Goal: Task Accomplishment & Management: Manage account settings

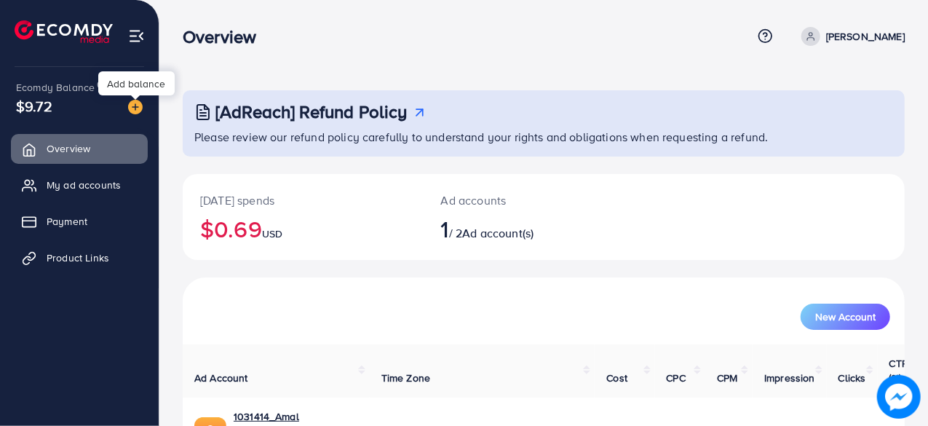
click at [135, 100] on img at bounding box center [135, 107] width 15 height 15
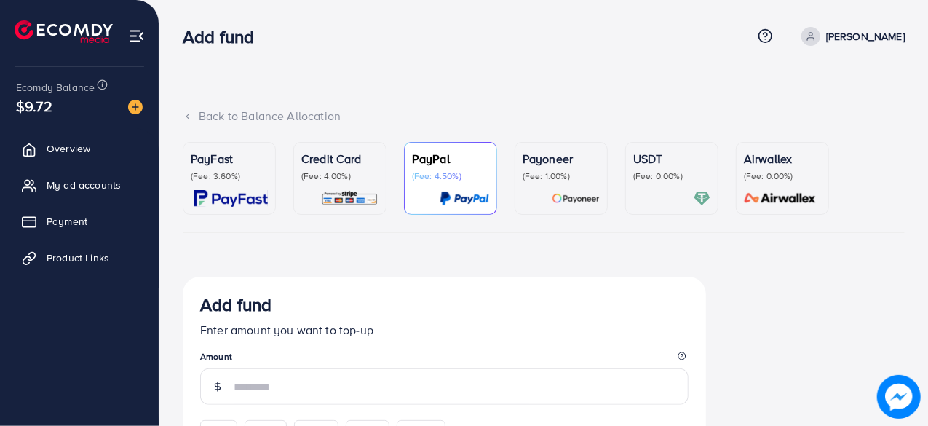
click at [245, 156] on p "PayFast" at bounding box center [229, 158] width 77 height 17
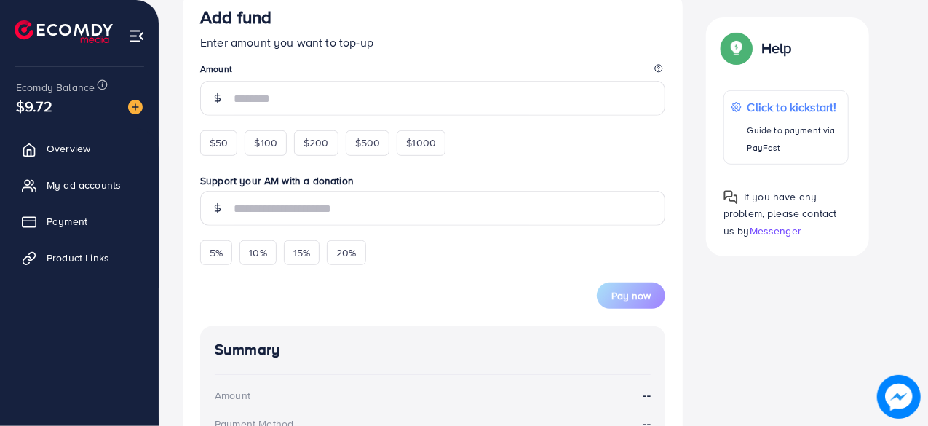
scroll to position [290, 0]
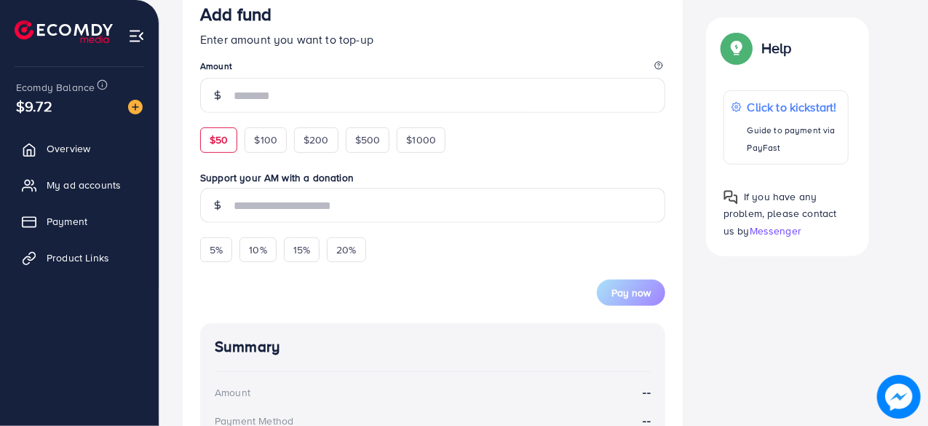
click at [214, 132] on span "$50" at bounding box center [219, 139] width 18 height 15
type input "**"
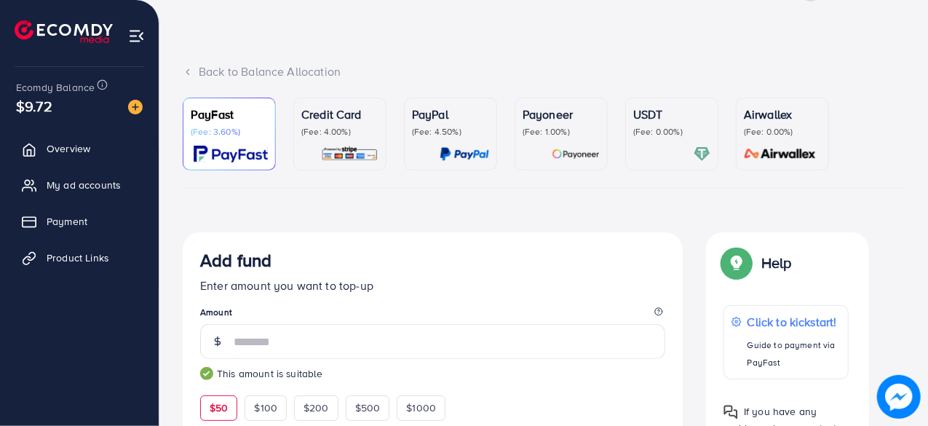
scroll to position [0, 0]
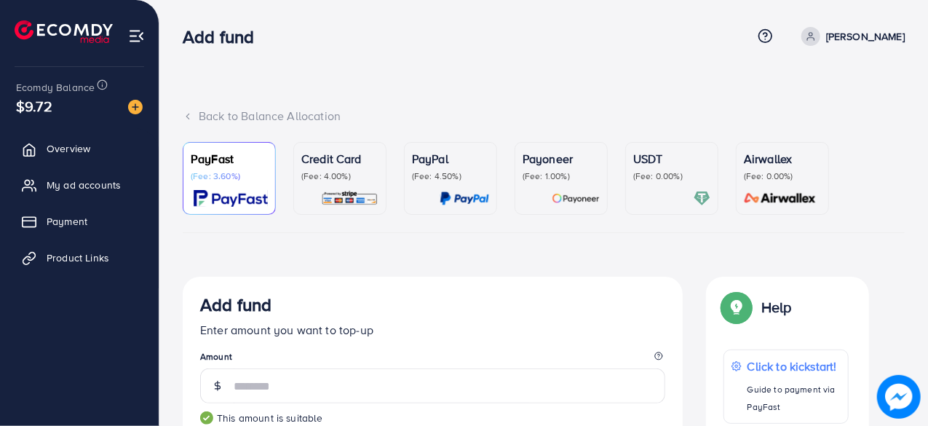
click at [579, 196] on img at bounding box center [576, 198] width 48 height 17
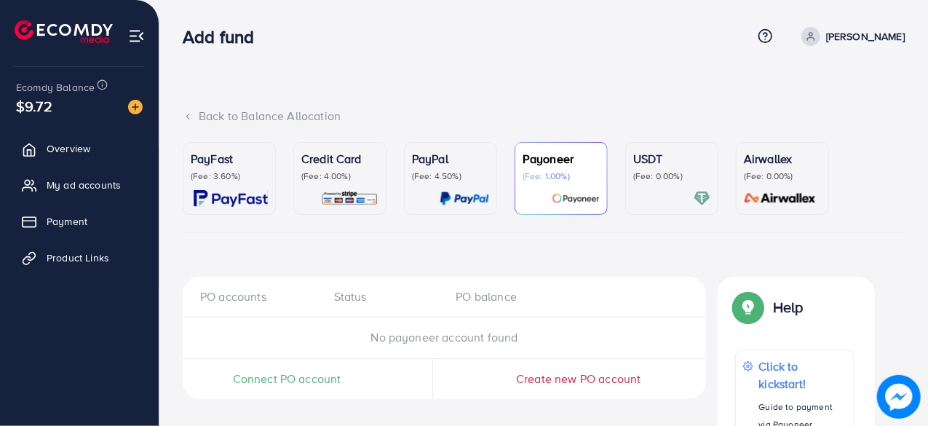
click at [466, 207] on img at bounding box center [464, 198] width 49 height 17
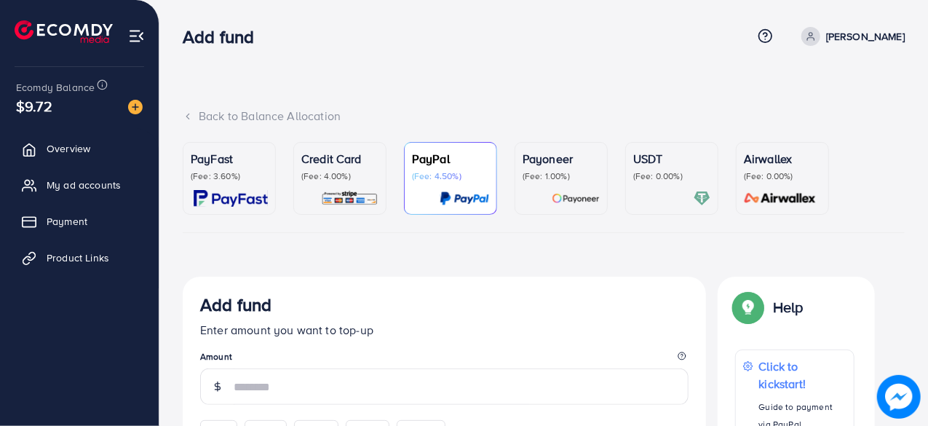
scroll to position [110, 0]
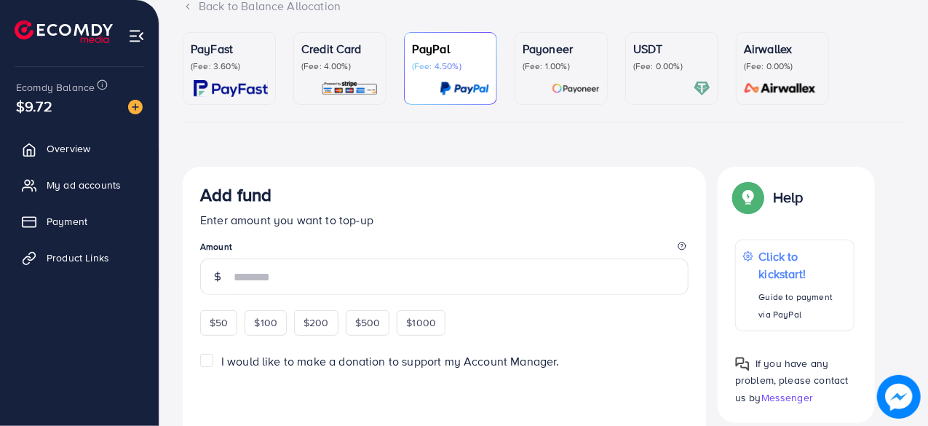
click at [269, 76] on link "PayFast (Fee: 3.60%)" at bounding box center [229, 68] width 93 height 73
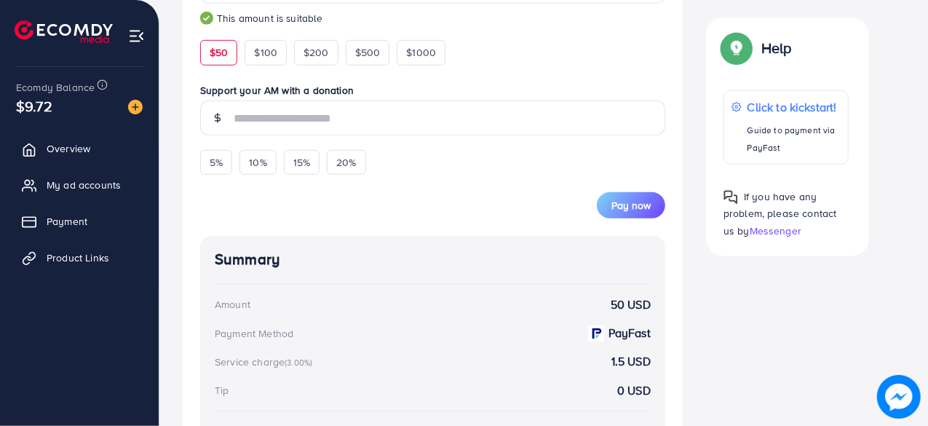
scroll to position [341, 0]
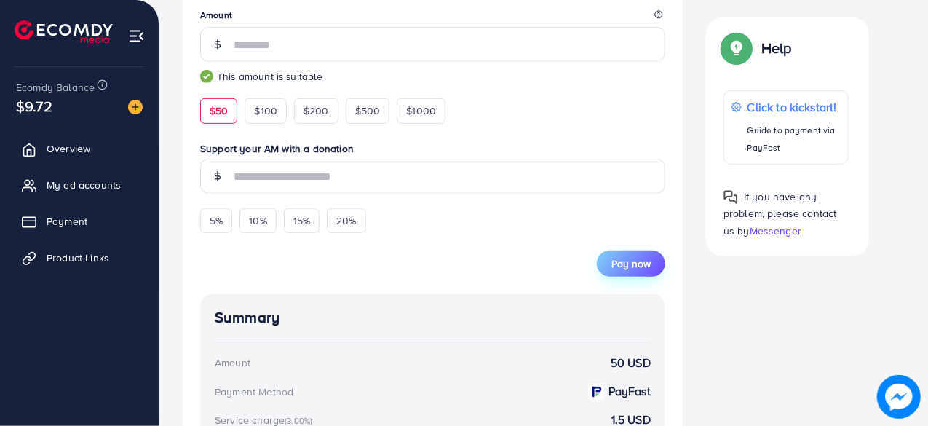
click at [610, 254] on button "Pay now" at bounding box center [631, 263] width 68 height 26
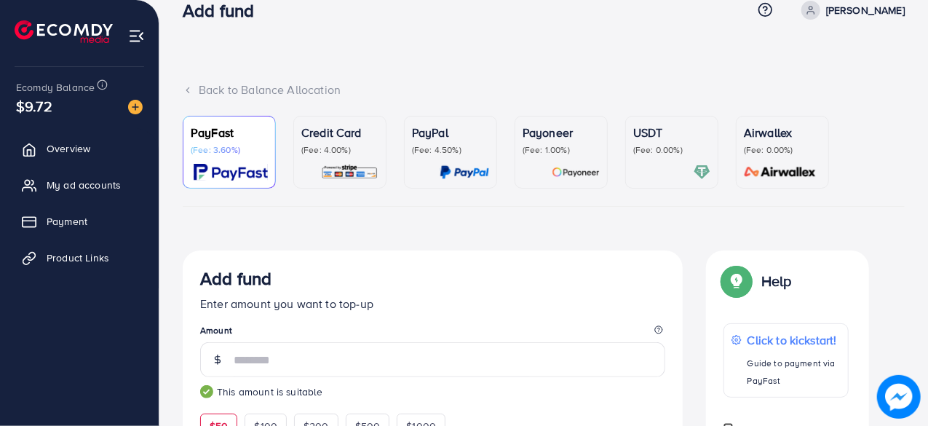
scroll to position [0, 0]
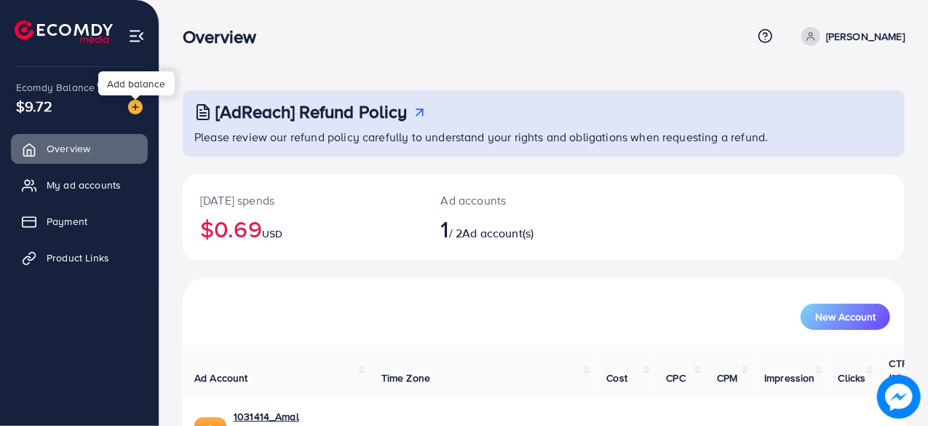
click at [137, 100] on img at bounding box center [135, 107] width 15 height 15
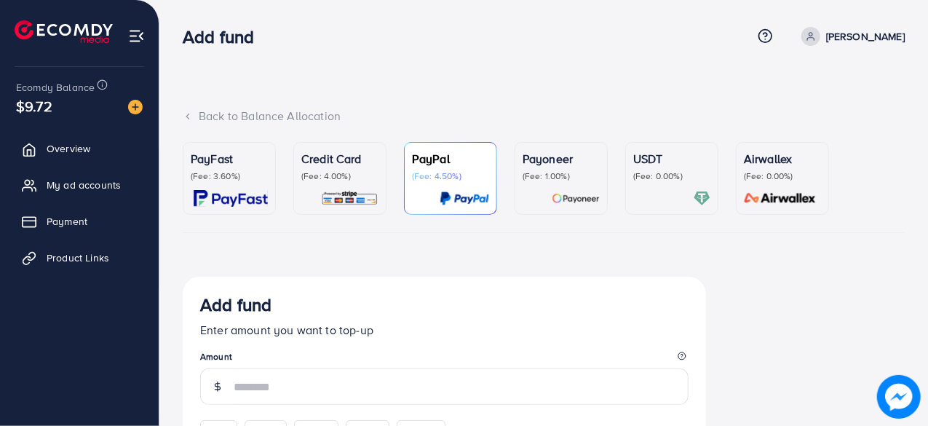
click at [228, 171] on p "(Fee: 3.60%)" at bounding box center [229, 176] width 77 height 12
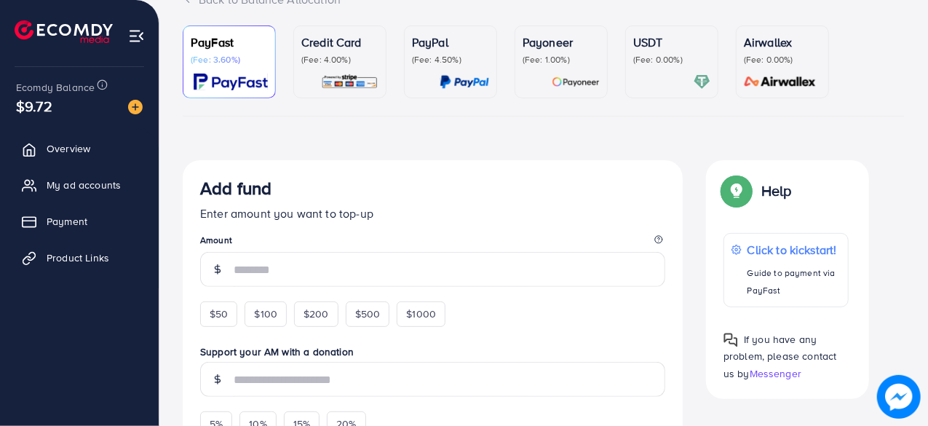
scroll to position [181, 0]
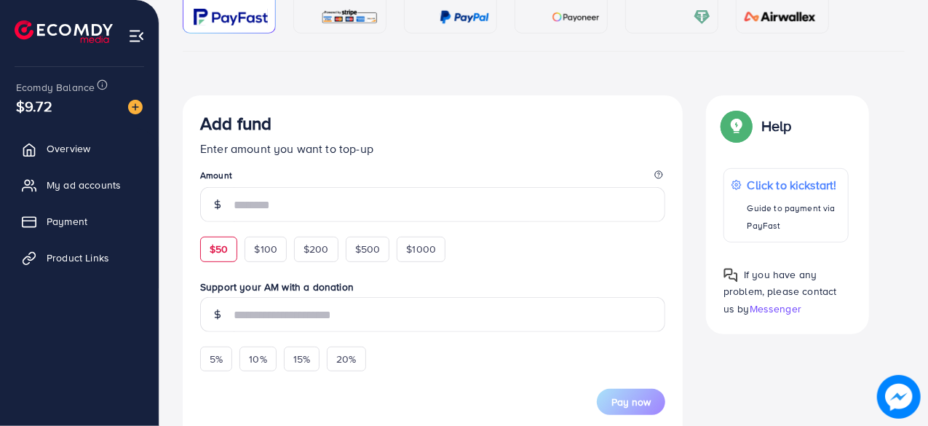
click at [218, 253] on span "$50" at bounding box center [219, 249] width 18 height 15
type input "**"
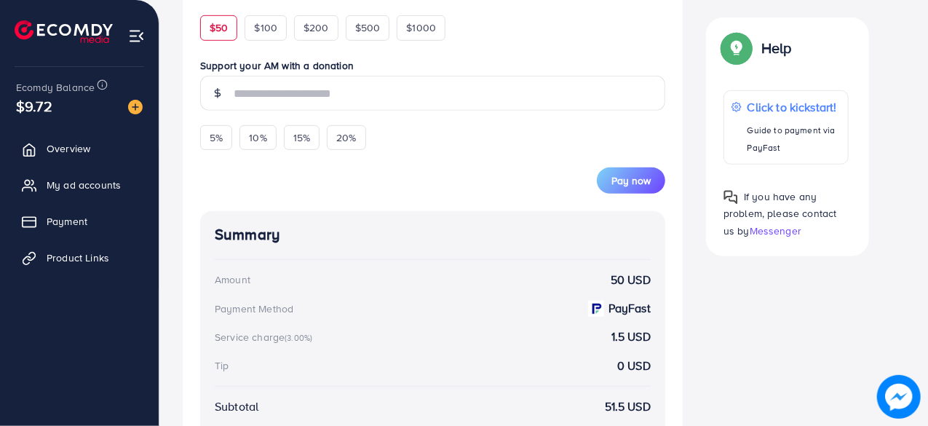
scroll to position [423, 0]
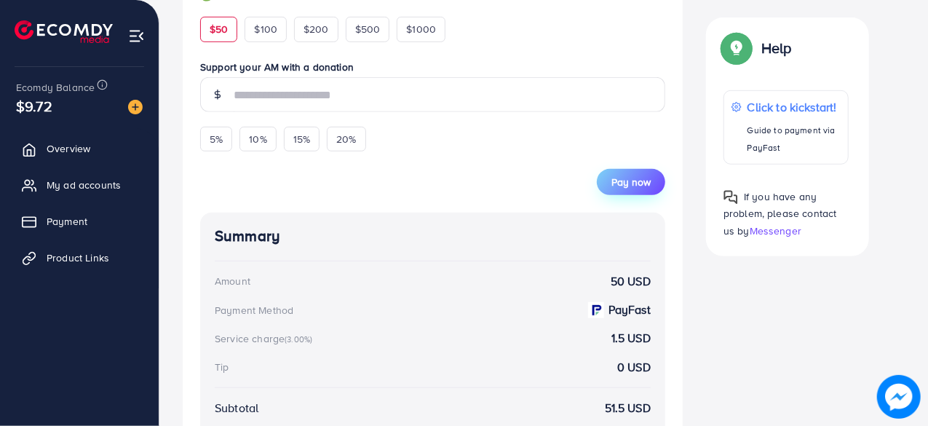
click at [624, 181] on span "Pay now" at bounding box center [630, 182] width 39 height 15
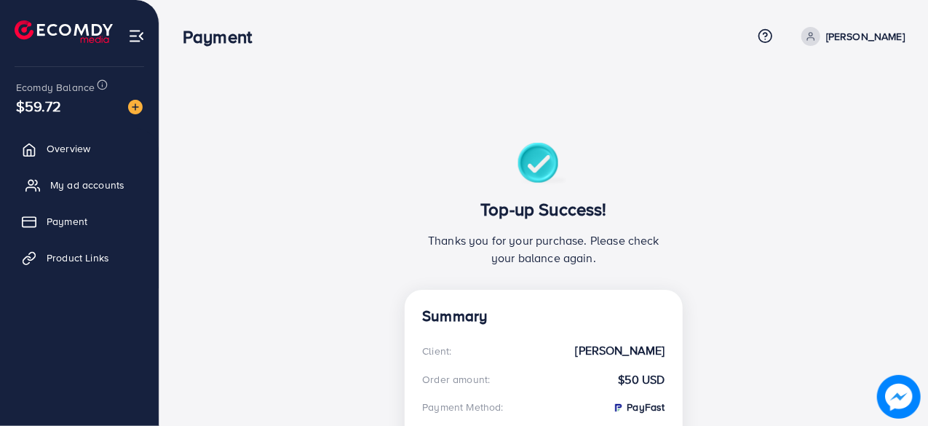
click at [79, 178] on span "My ad accounts" at bounding box center [87, 185] width 74 height 15
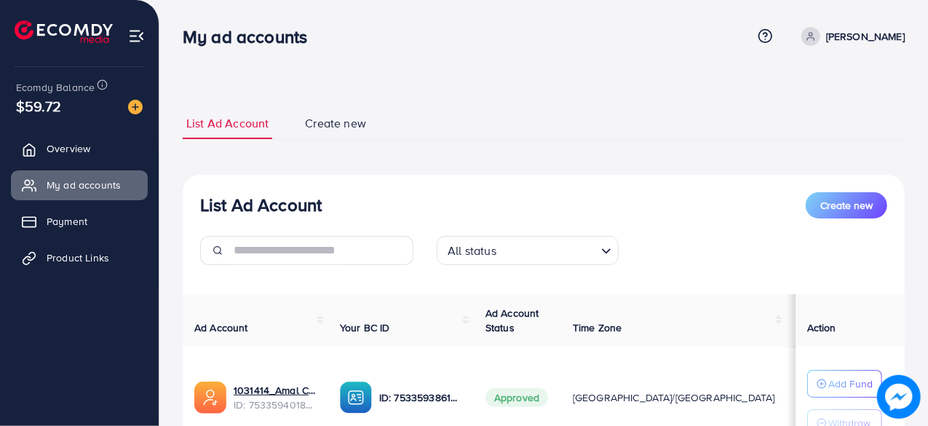
scroll to position [127, 0]
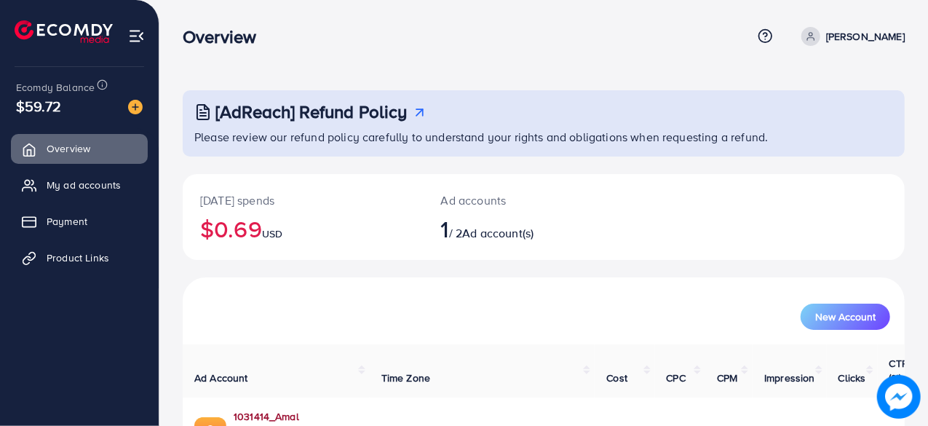
click at [335, 409] on link "1031414_Amal Collection_1754051557873" at bounding box center [296, 424] width 124 height 30
click at [76, 249] on link "Product Links" at bounding box center [79, 257] width 137 height 29
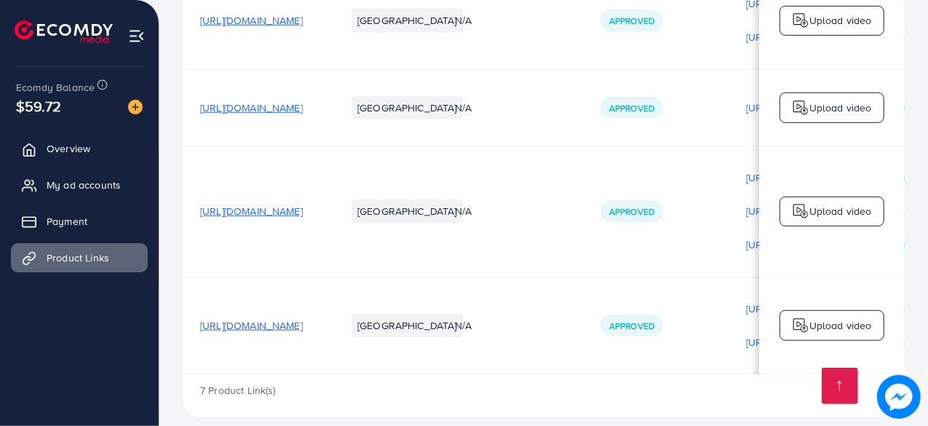
scroll to position [547, 0]
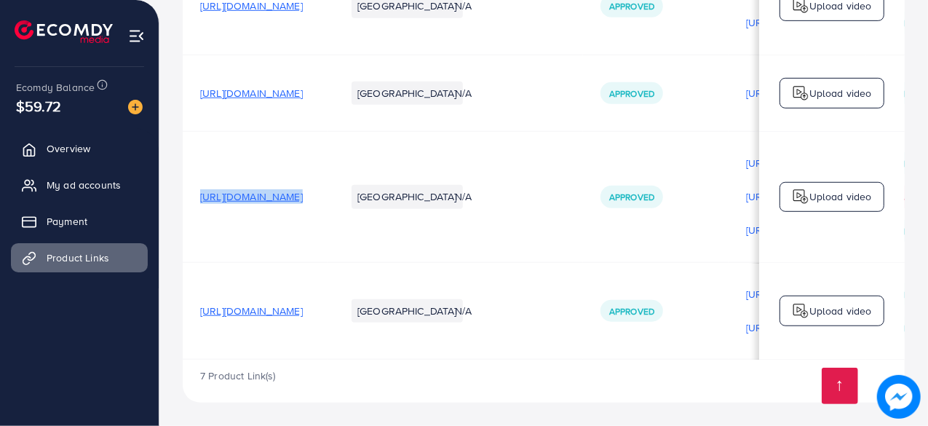
drag, startPoint x: 194, startPoint y: 194, endPoint x: 456, endPoint y: 210, distance: 262.5
click at [456, 210] on tr "https://amalcollection.store/products/m-premium-wallet-men-s-high-quality Pakis…" at bounding box center [670, 196] width 974 height 131
copy span "https://amalcollection.store/products/m-premium-wallet-men-s-high-quality"
click at [235, 270] on td "https://amalcollection.store/products/new-trifold-mens-premium-wallet/" at bounding box center [256, 311] width 146 height 98
click at [106, 188] on span "My ad accounts" at bounding box center [87, 185] width 74 height 15
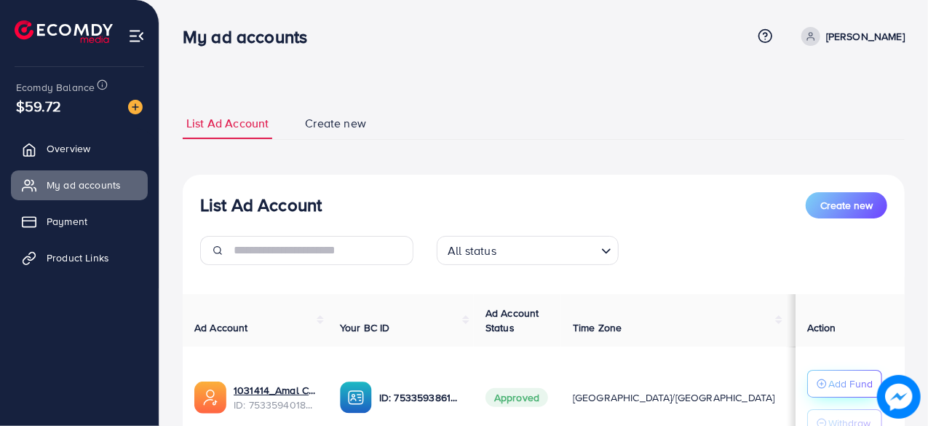
click at [845, 379] on p "Add Fund" at bounding box center [850, 383] width 44 height 17
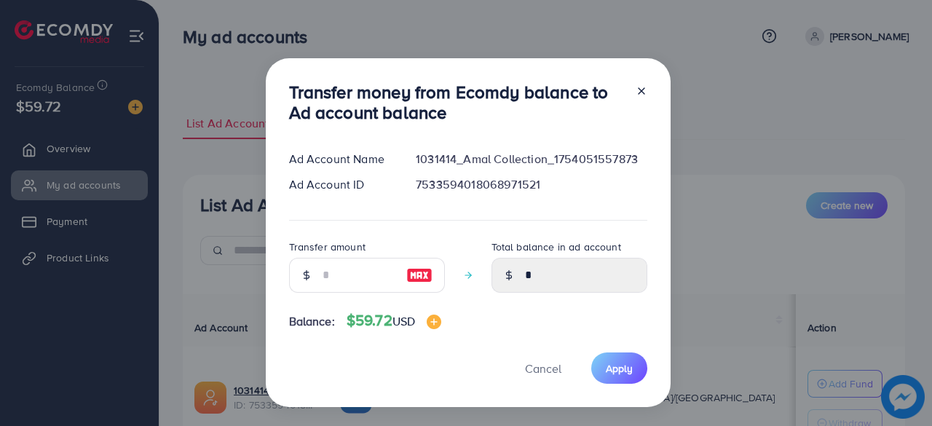
click at [316, 293] on div "Transfer amount" at bounding box center [367, 271] width 156 height 66
click at [344, 285] on input "number" at bounding box center [358, 275] width 73 height 35
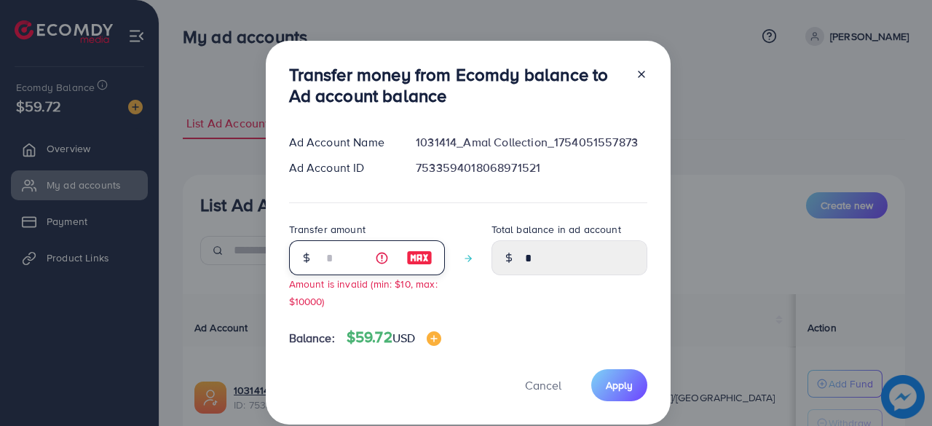
type input "**"
type input "*****"
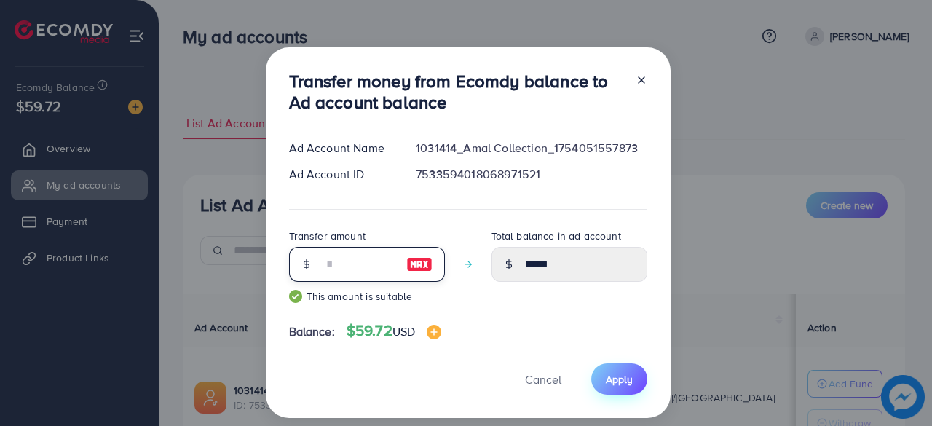
type input "**"
click at [599, 376] on button "Apply" at bounding box center [619, 378] width 56 height 31
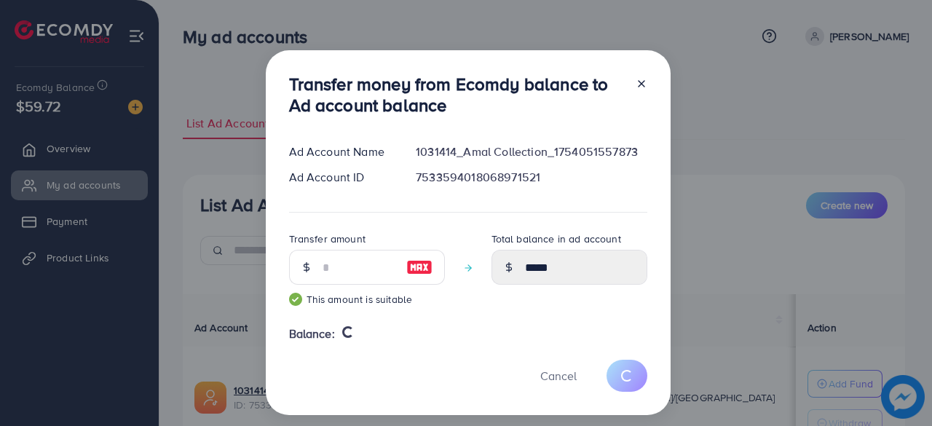
type input "*"
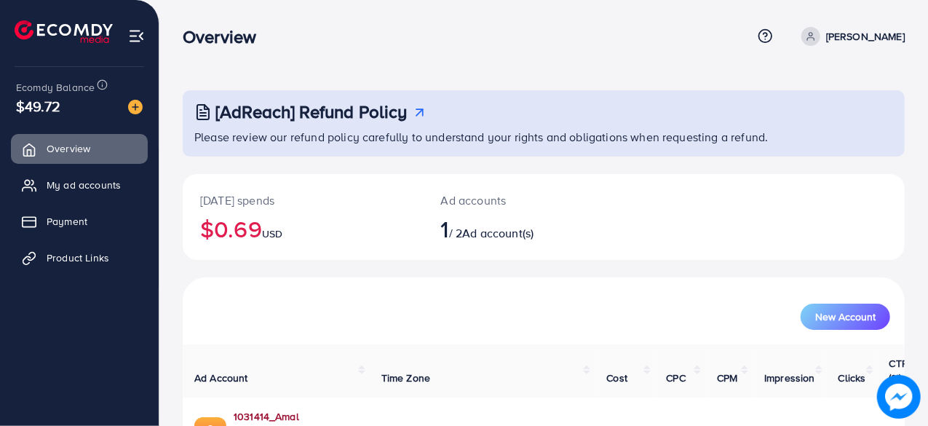
click at [356, 409] on link "1031414_Amal Collection_1754051557873" at bounding box center [296, 424] width 124 height 30
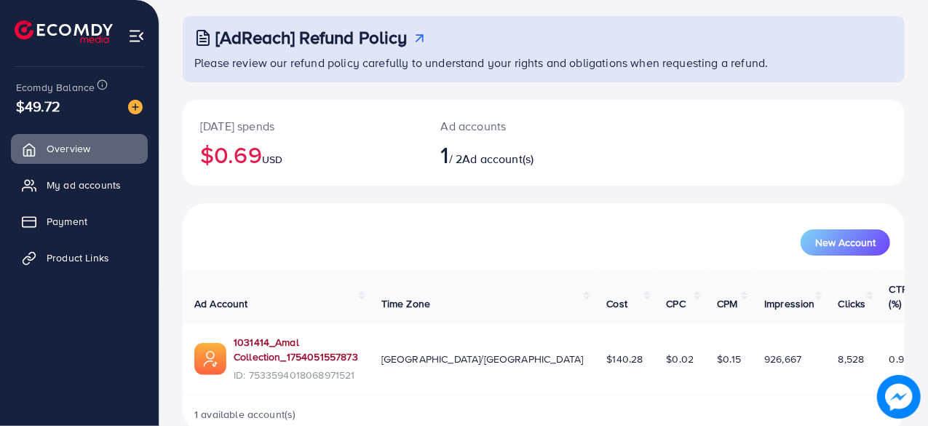
click at [349, 324] on td "1031414_Amal Collection_1754051557873 ID: 7533594018068971521" at bounding box center [276, 358] width 187 height 71
click at [349, 335] on link "1031414_Amal Collection_1754051557873" at bounding box center [296, 350] width 124 height 30
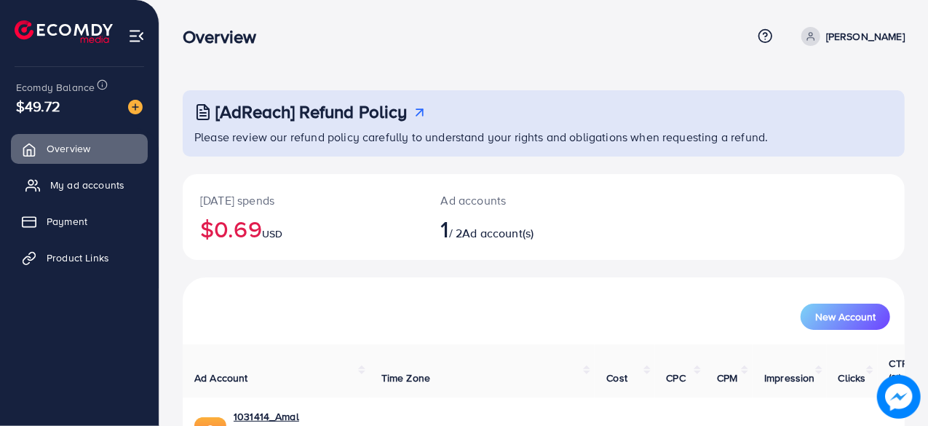
click at [83, 180] on span "My ad accounts" at bounding box center [87, 185] width 74 height 15
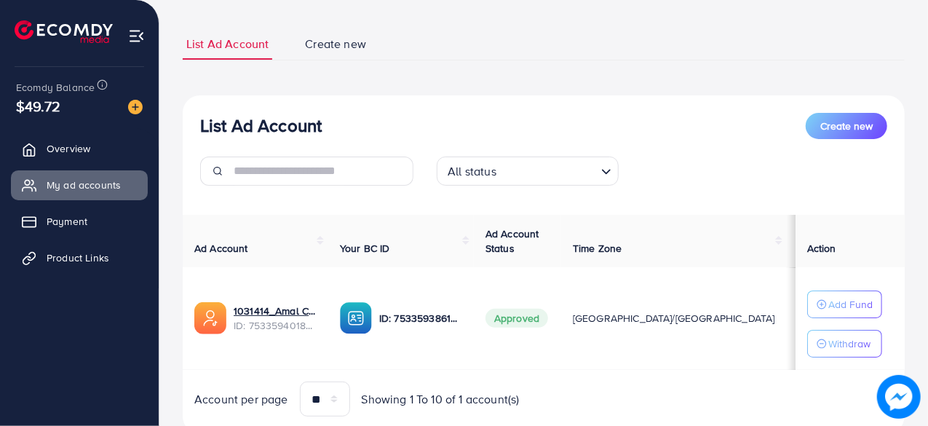
scroll to position [82, 0]
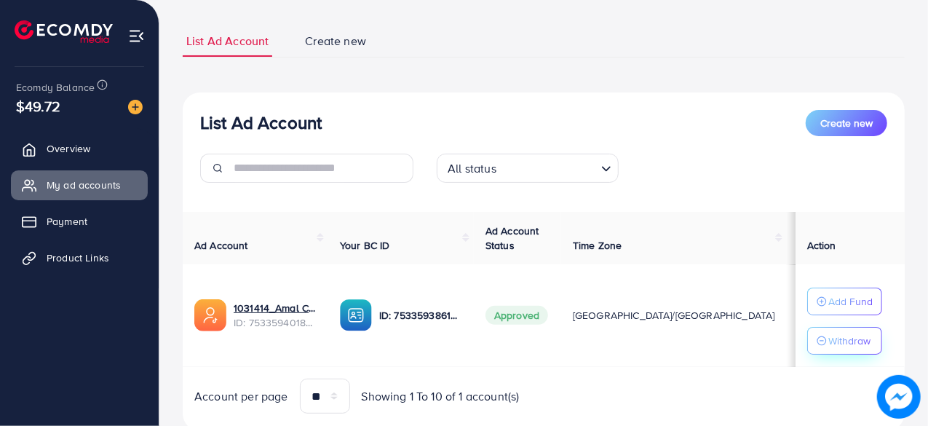
click at [821, 346] on div "Withdraw" at bounding box center [845, 340] width 56 height 17
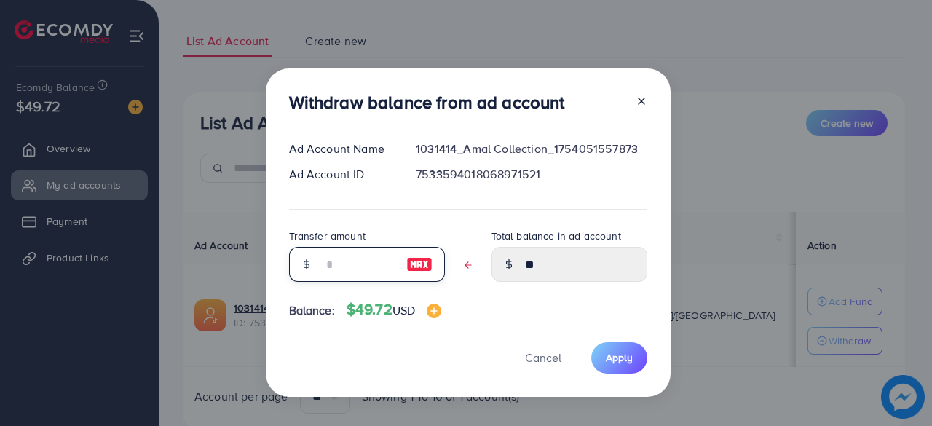
click at [336, 269] on input "text" at bounding box center [358, 264] width 73 height 35
type input "*"
type input "****"
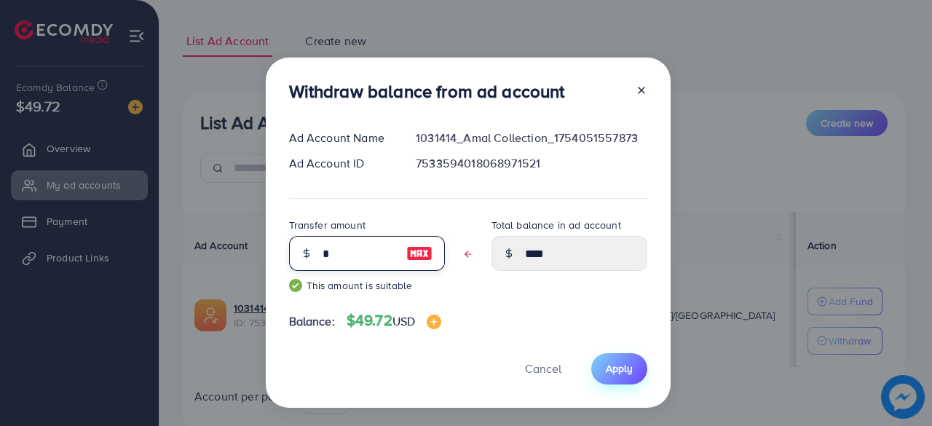
type input "*"
click at [619, 370] on span "Apply" at bounding box center [618, 368] width 27 height 15
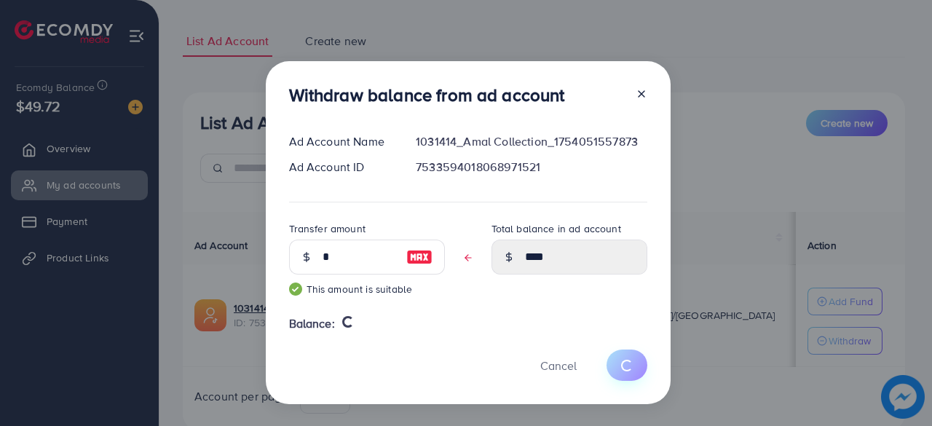
type input "**"
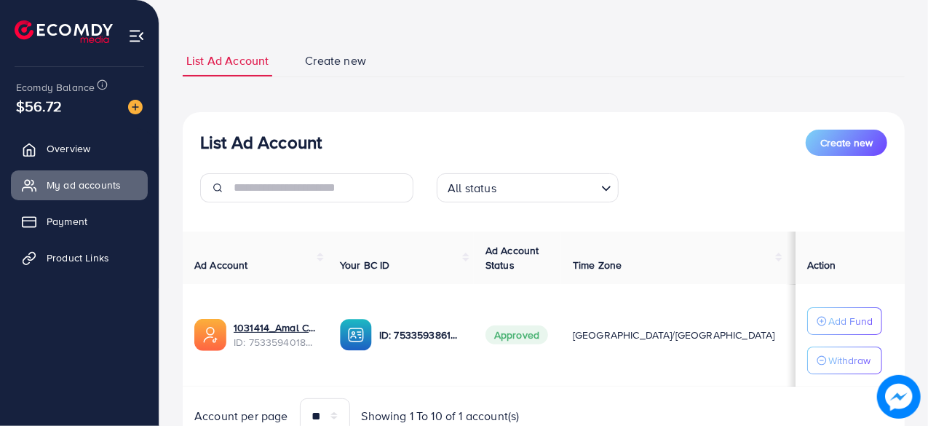
scroll to position [65, 0]
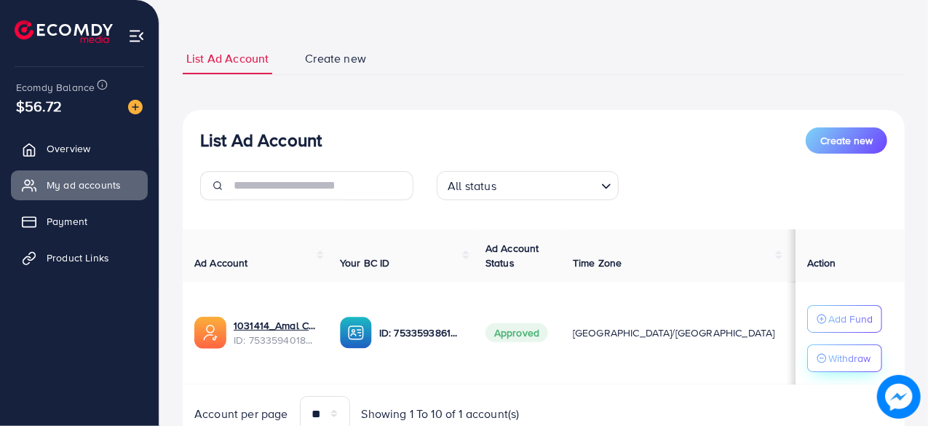
click at [819, 358] on icon "button" at bounding box center [822, 358] width 10 height 10
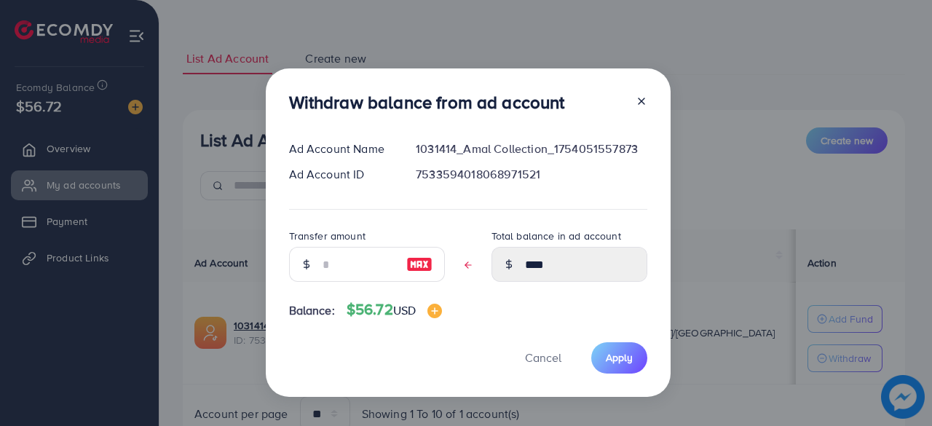
click at [422, 263] on img at bounding box center [419, 263] width 26 height 17
type input "****"
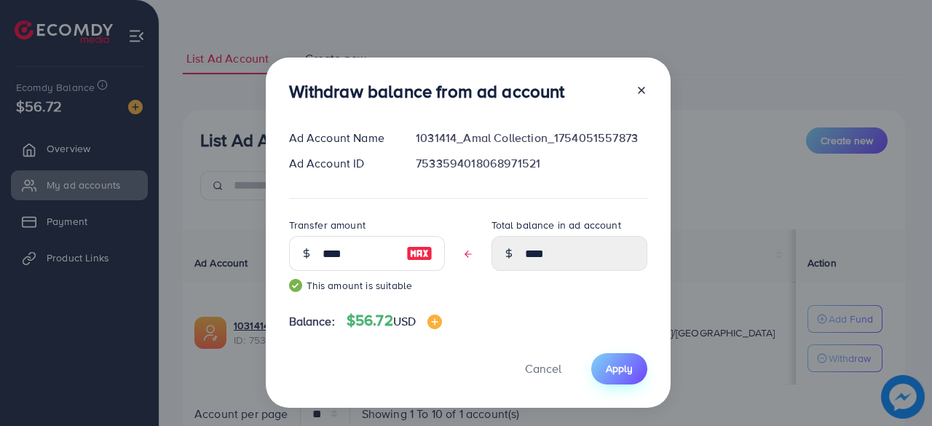
click at [626, 366] on span "Apply" at bounding box center [618, 368] width 27 height 15
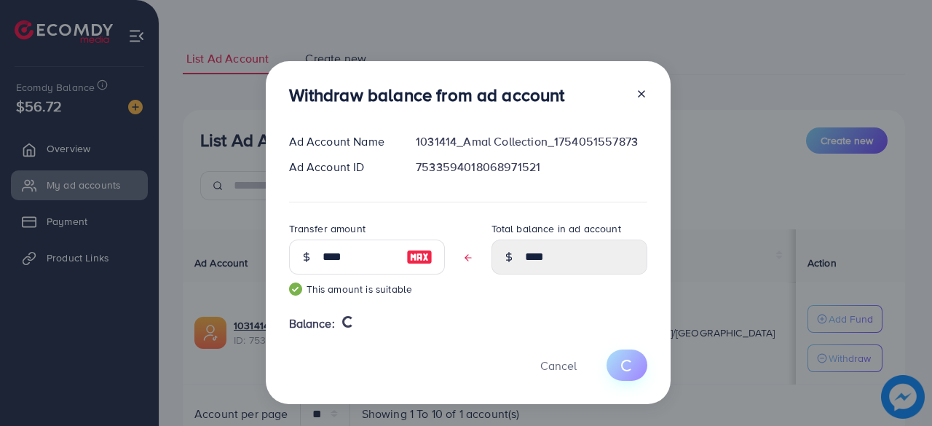
type input "****"
